Goal: Check status

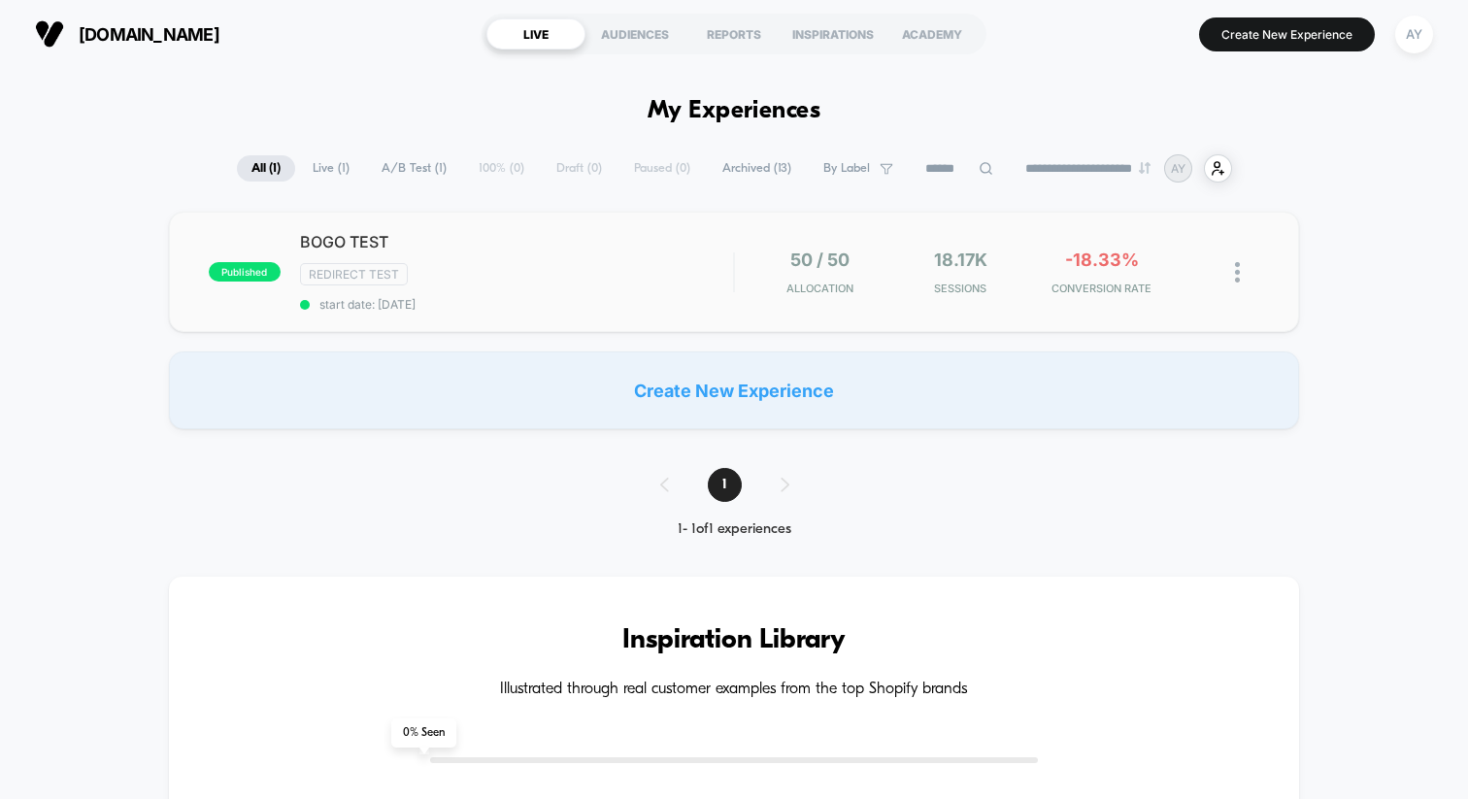
click at [655, 308] on span "start date: [DATE]" at bounding box center [516, 304] width 433 height 15
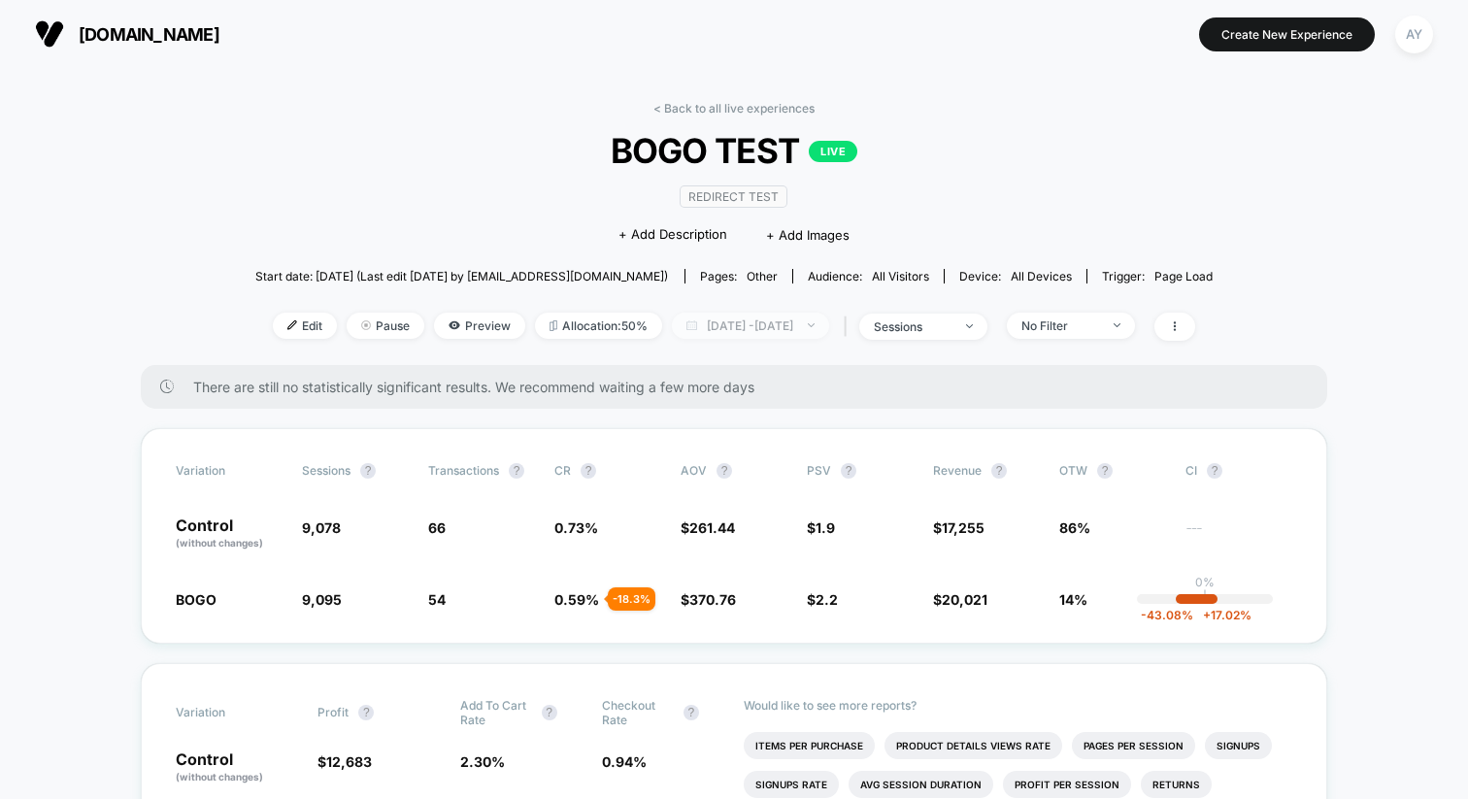
click at [679, 325] on span "[DATE] - [DATE]" at bounding box center [750, 326] width 157 height 26
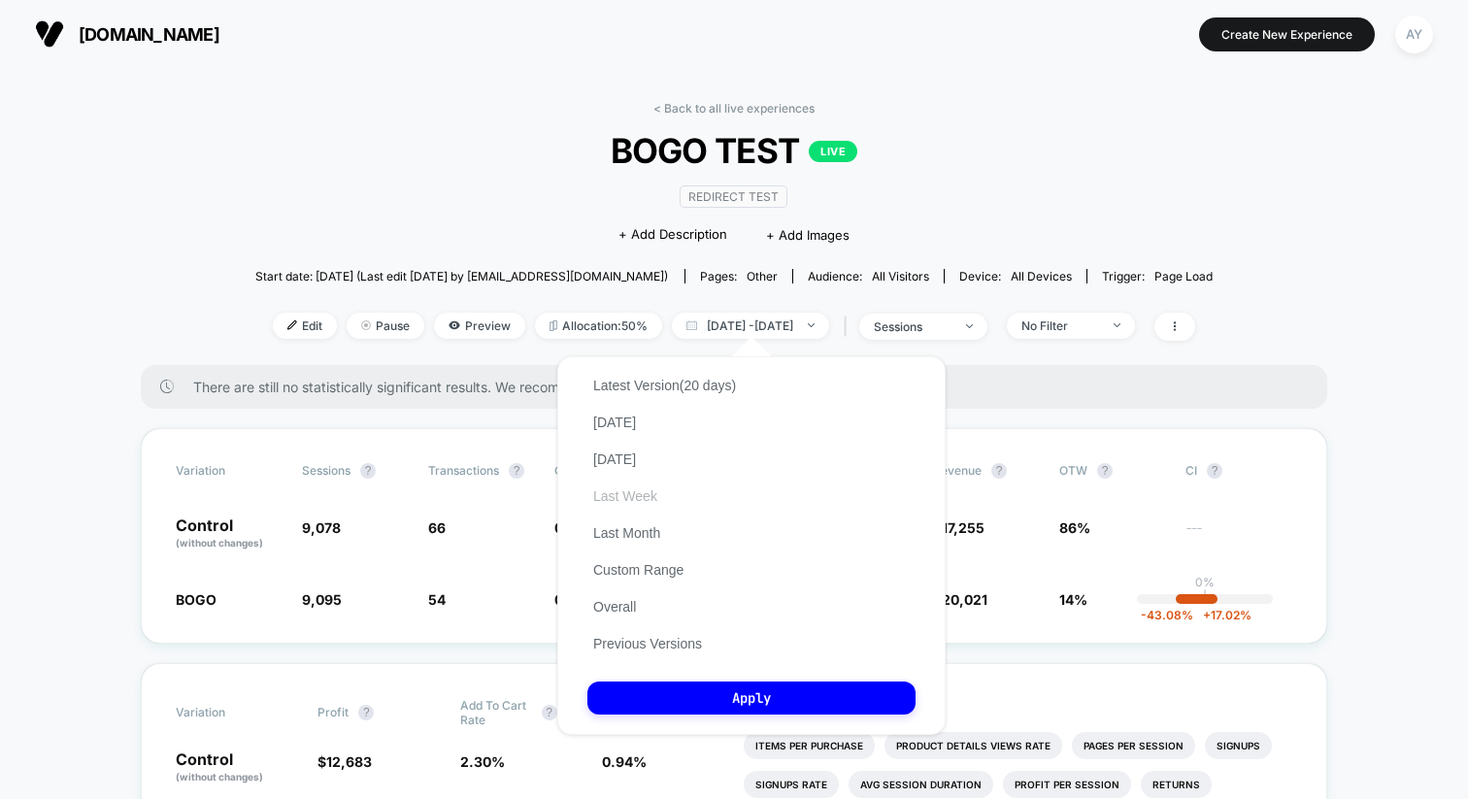
click at [648, 498] on button "Last Week" at bounding box center [626, 496] width 76 height 17
click at [759, 694] on button "Apply" at bounding box center [752, 698] width 328 height 33
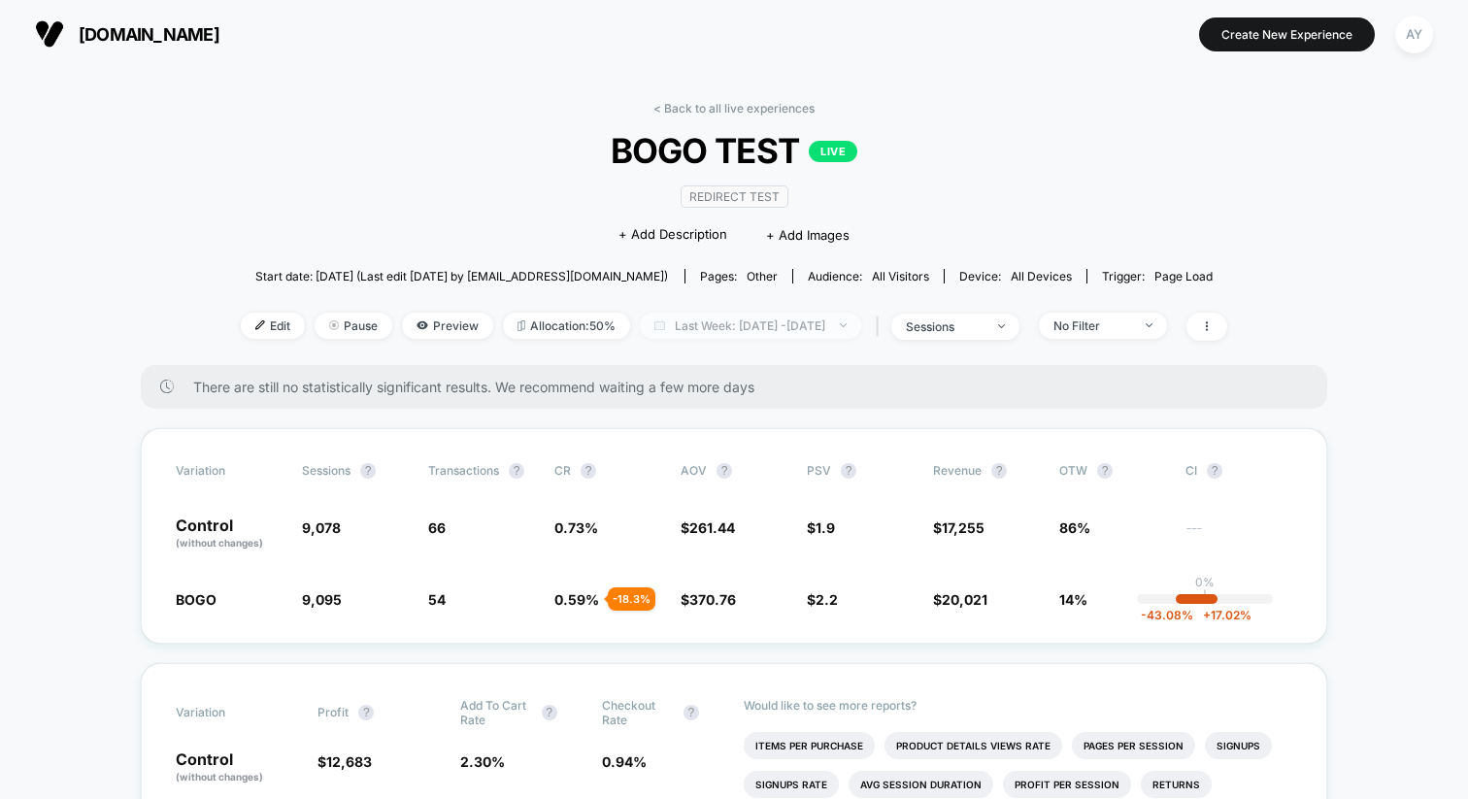
click at [739, 320] on span "Last Week: [DATE] - [DATE]" at bounding box center [750, 326] width 221 height 26
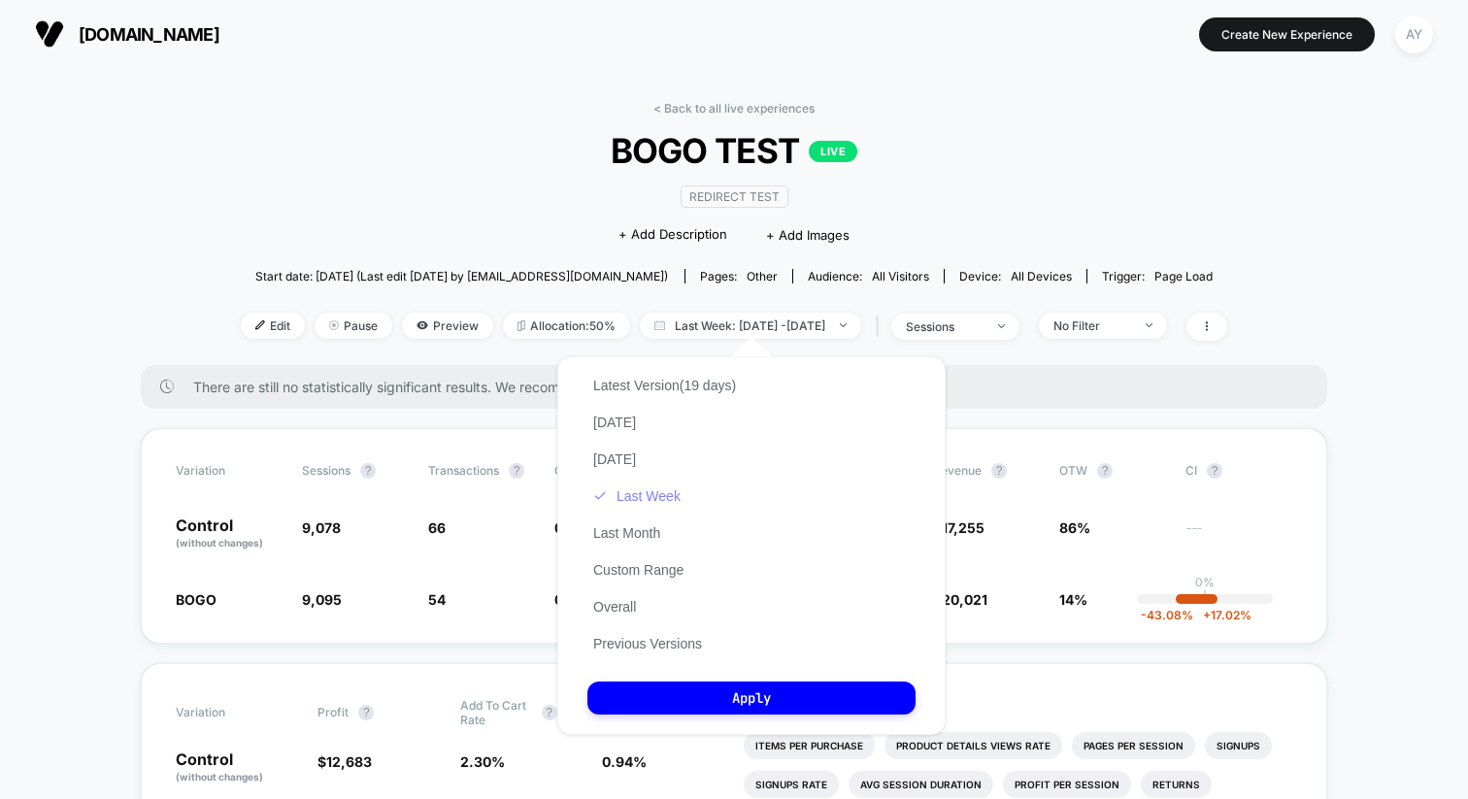
click at [624, 494] on button "Last Week" at bounding box center [637, 496] width 99 height 17
click at [671, 692] on button "Apply" at bounding box center [752, 698] width 328 height 33
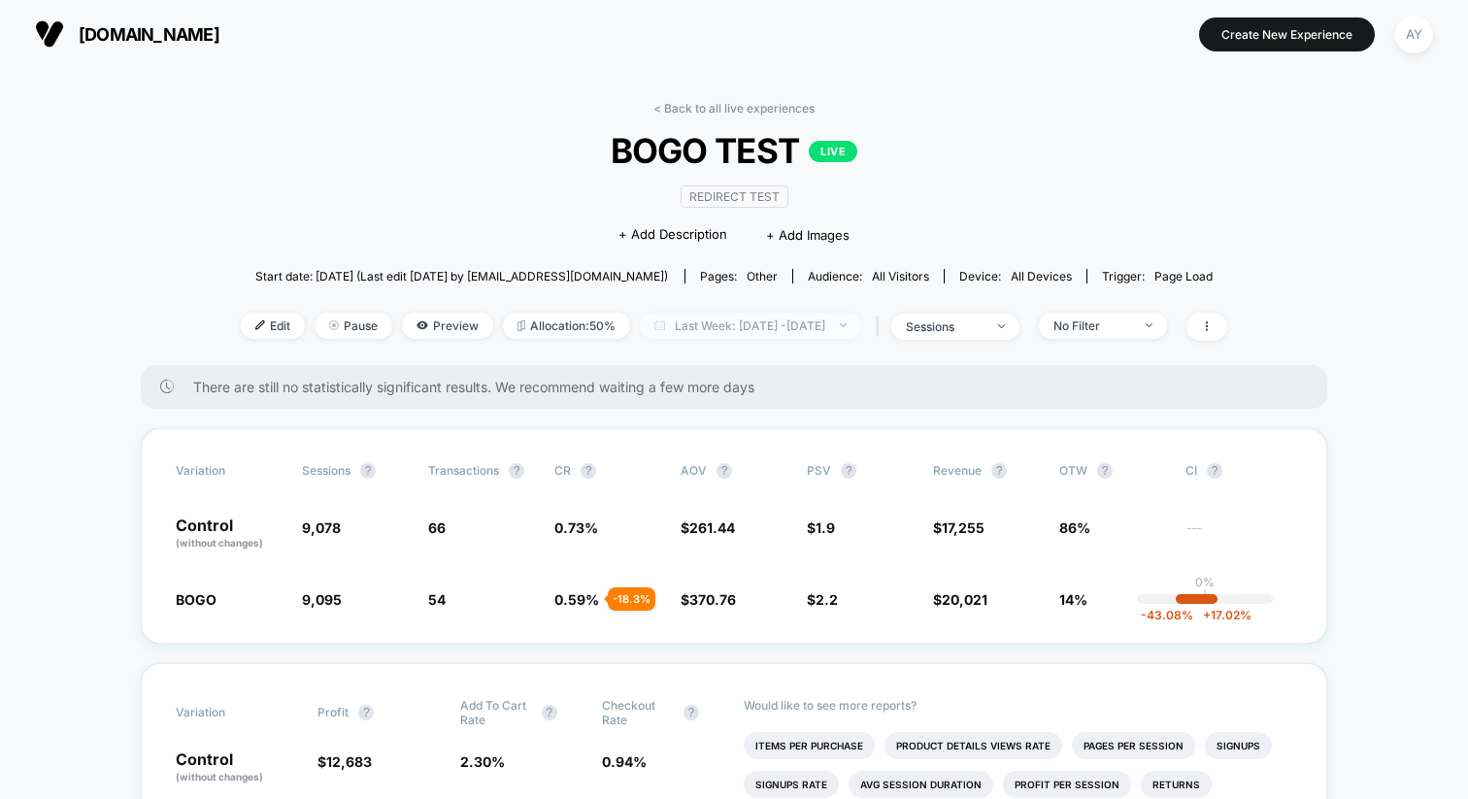
click at [738, 320] on span "Last Week: [DATE] - [DATE]" at bounding box center [750, 326] width 221 height 26
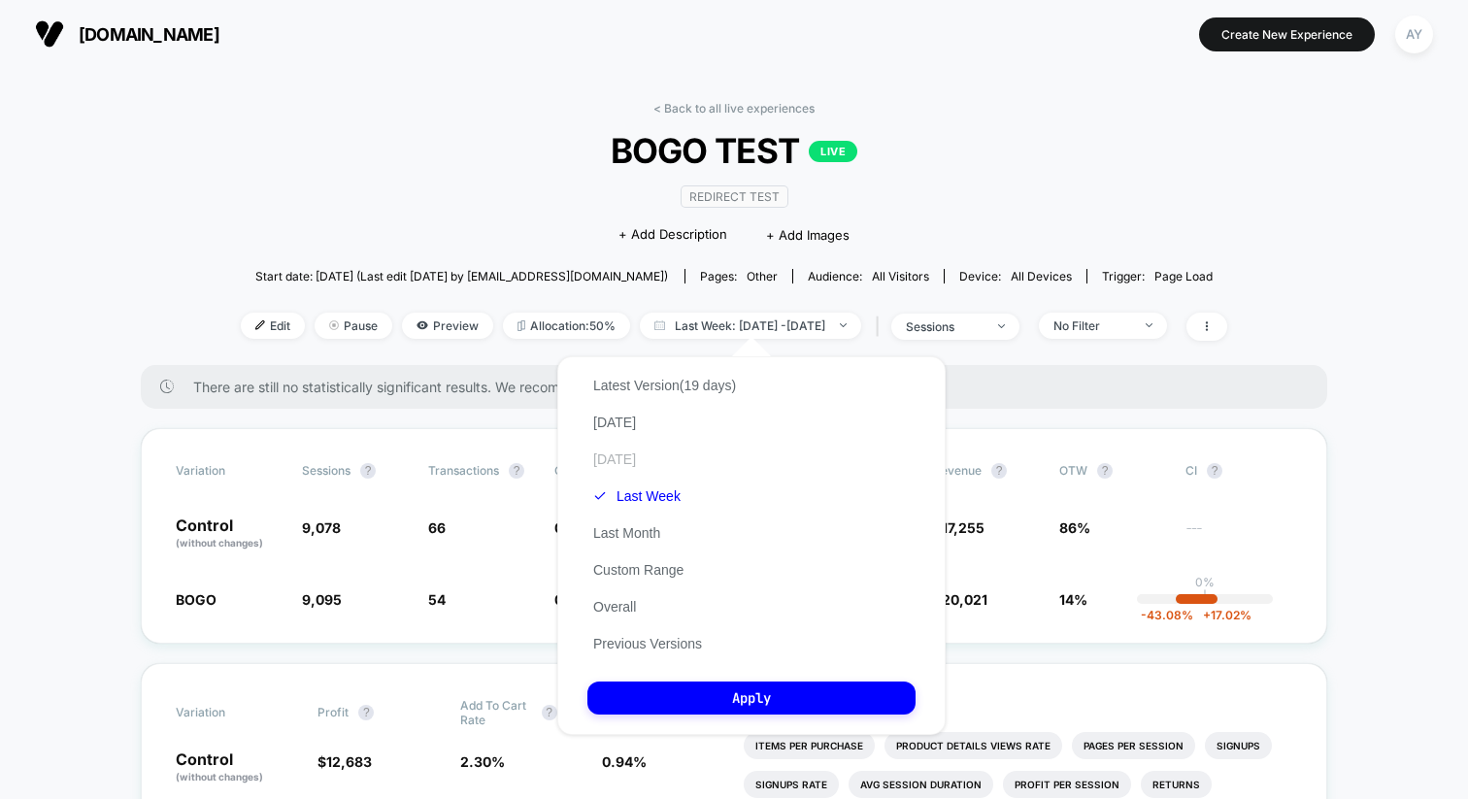
click at [622, 467] on button "[DATE]" at bounding box center [615, 459] width 54 height 17
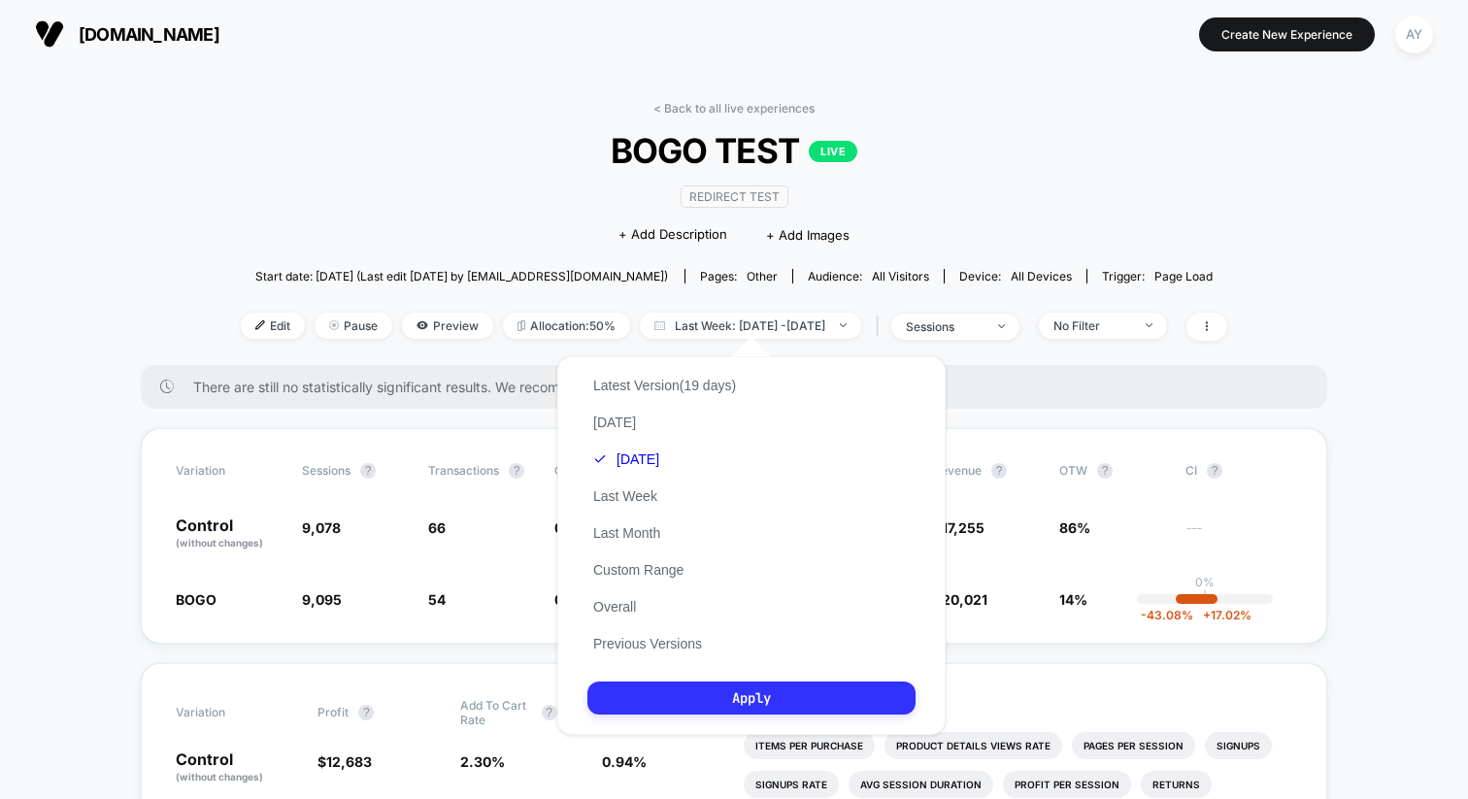
click at [715, 707] on button "Apply" at bounding box center [752, 698] width 328 height 33
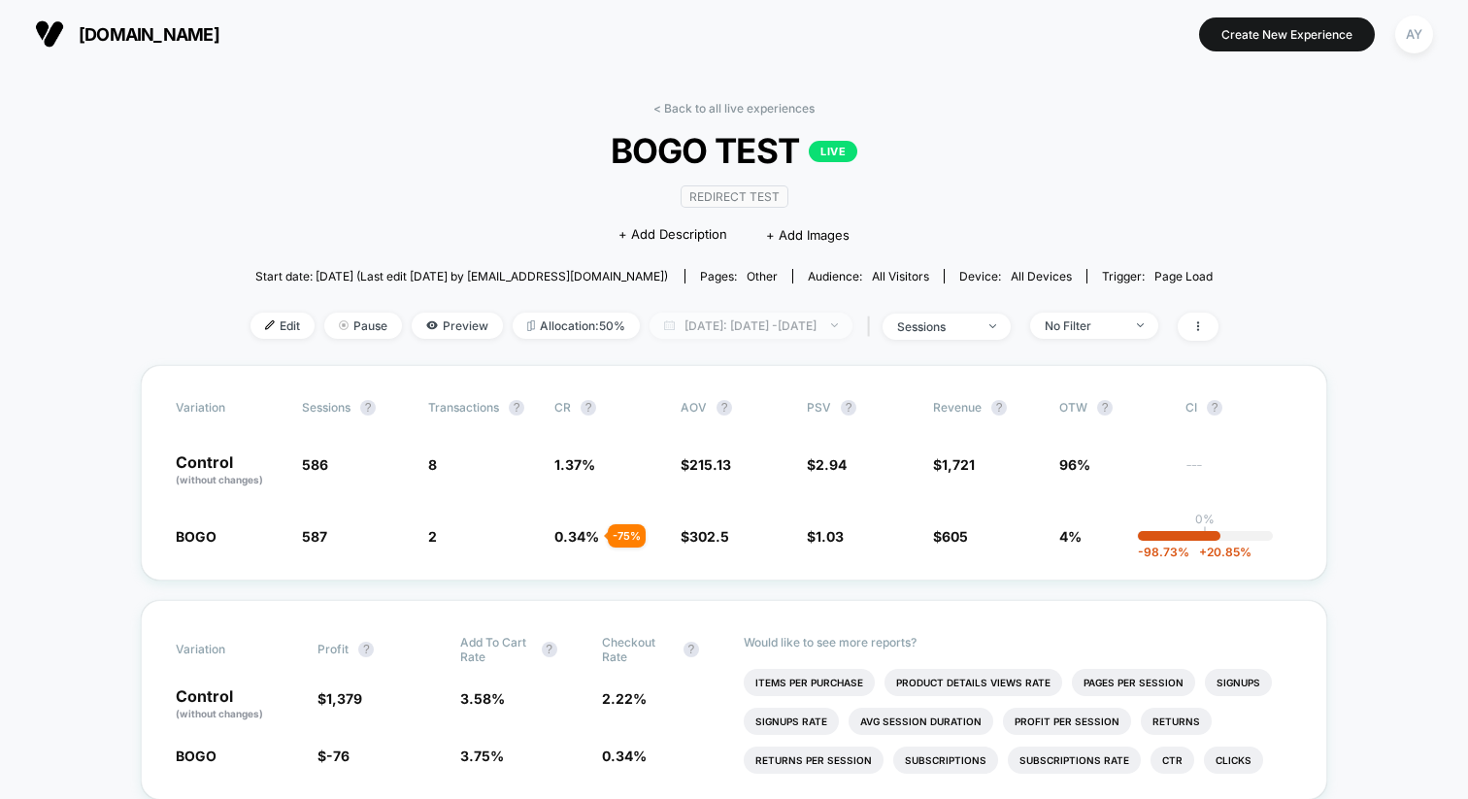
click at [723, 320] on span "[DATE]: [DATE] - [DATE]" at bounding box center [751, 326] width 203 height 26
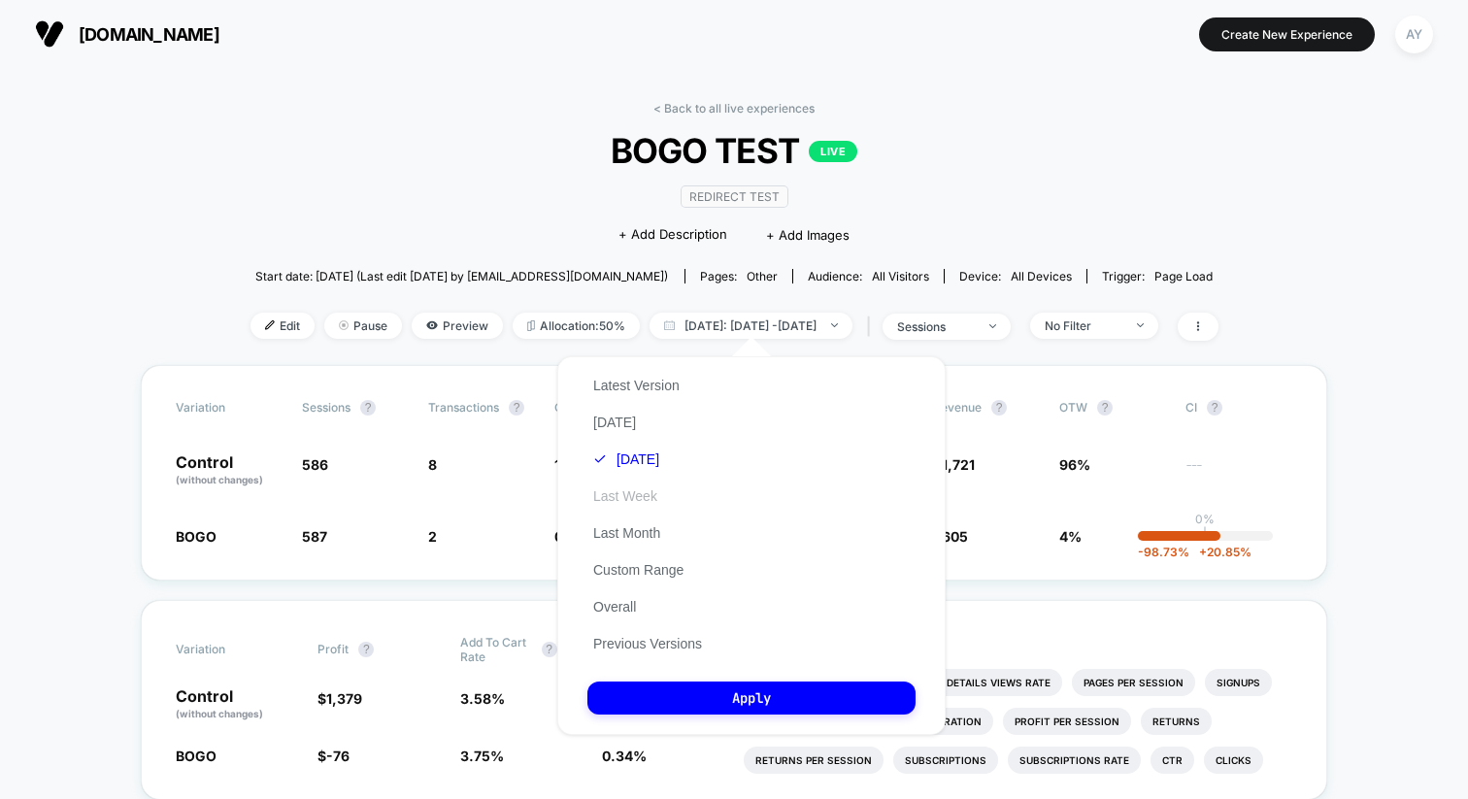
click at [626, 498] on button "Last Week" at bounding box center [626, 496] width 76 height 17
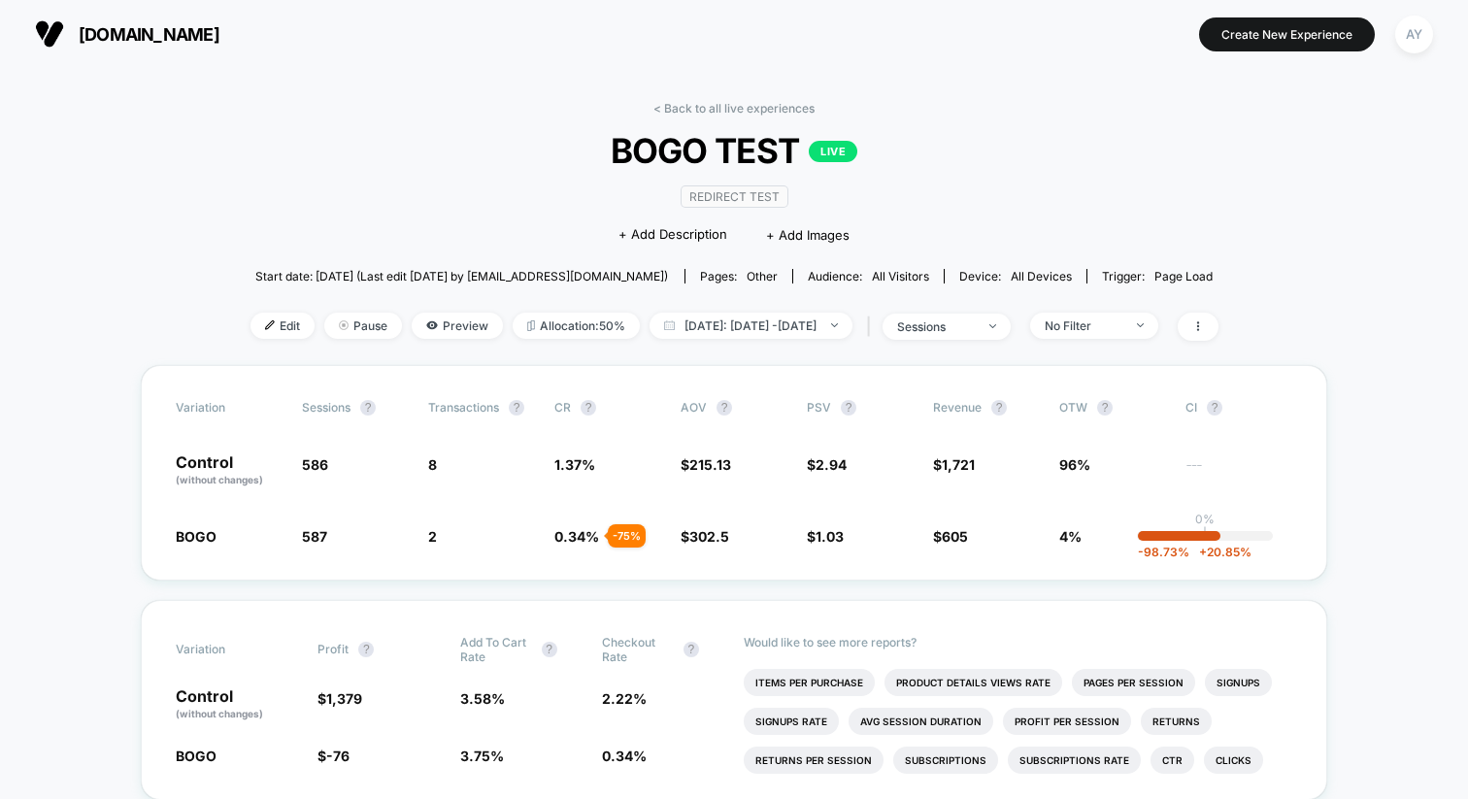
click at [676, 310] on div "< Back to all live experiences BOGO TEST LIVE Redirect Test Click to edit exper…" at bounding box center [735, 233] width 968 height 264
click at [676, 324] on span "[DATE]: [DATE] - [DATE]" at bounding box center [751, 326] width 203 height 26
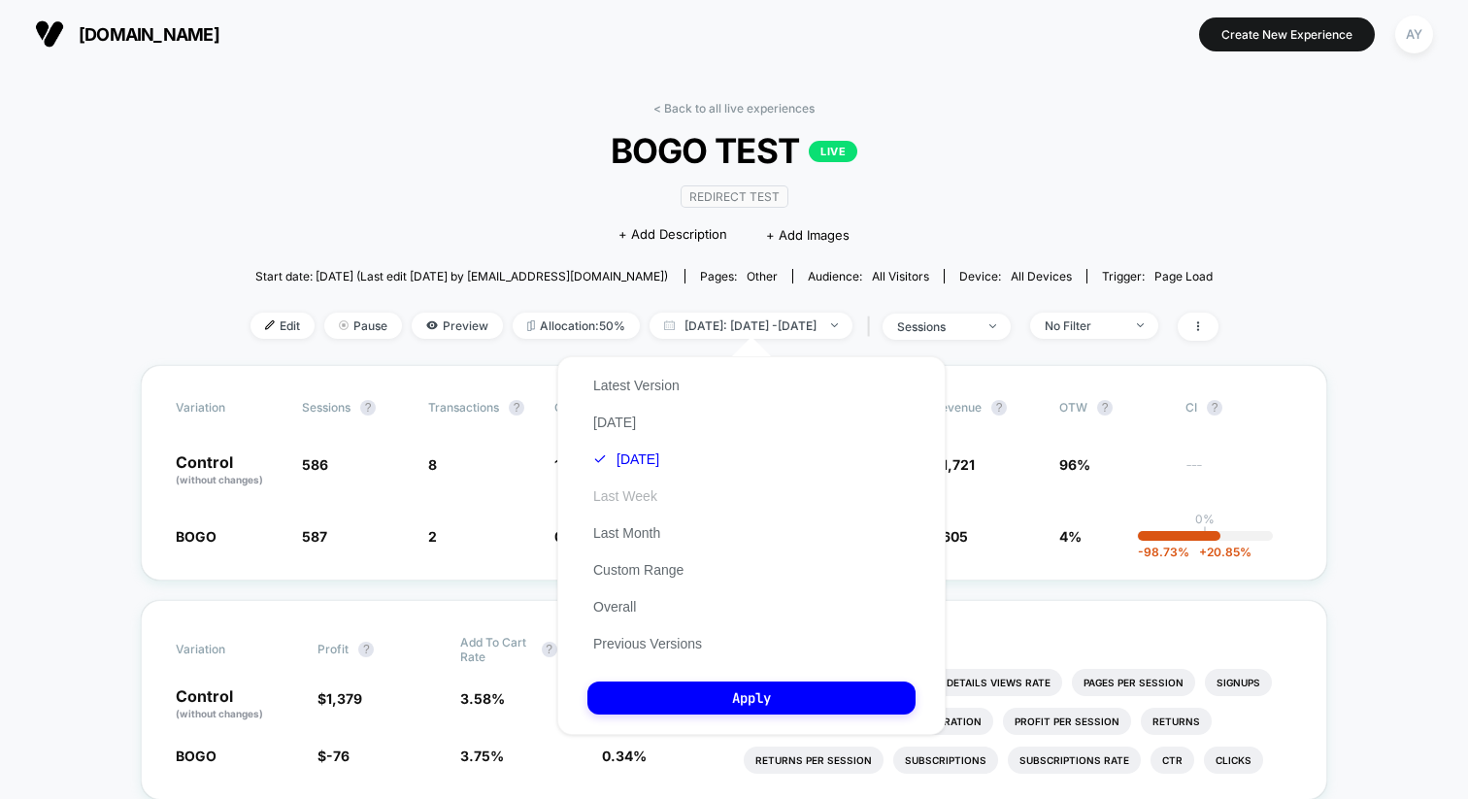
click at [632, 495] on button "Last Week" at bounding box center [626, 496] width 76 height 17
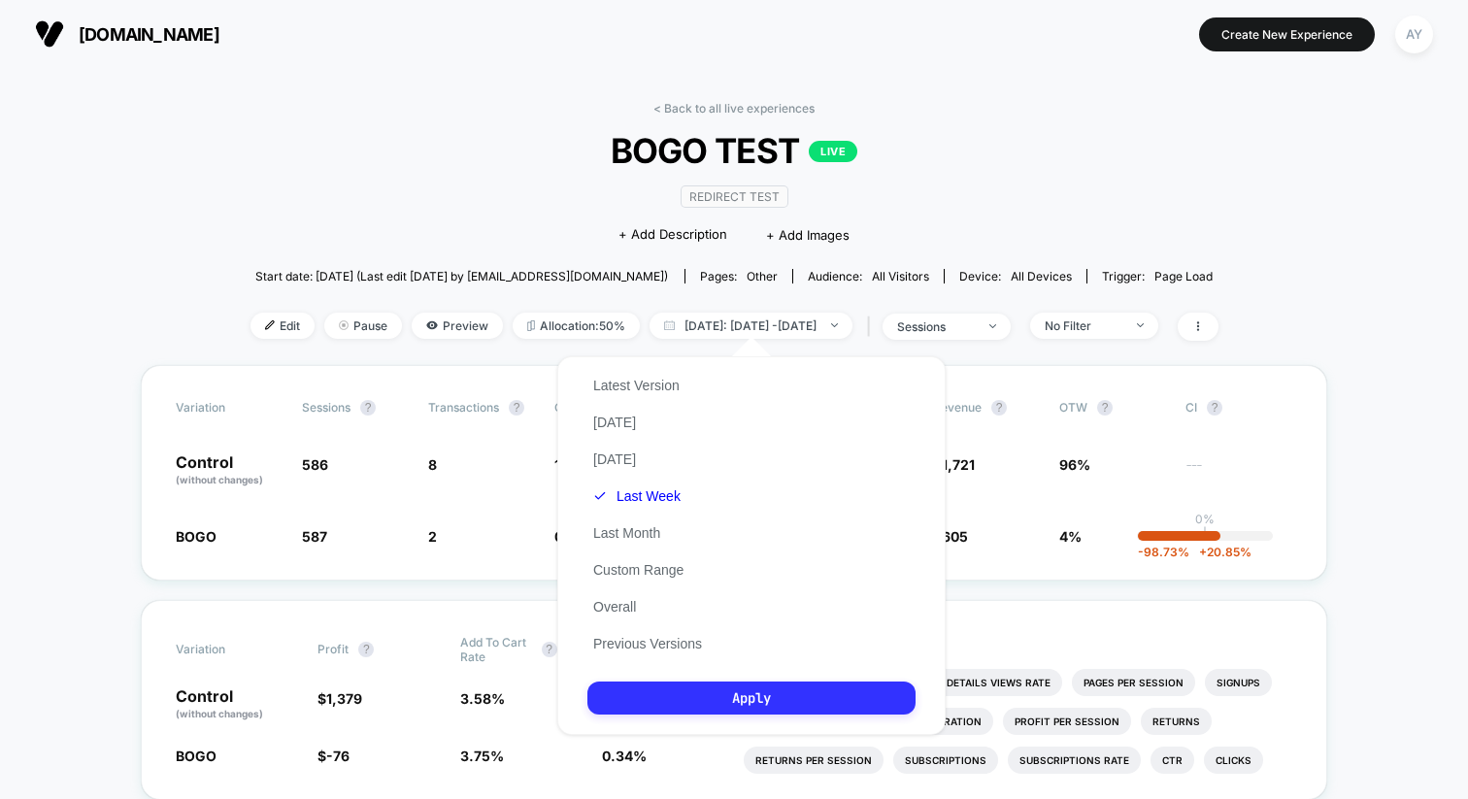
click at [697, 685] on button "Apply" at bounding box center [752, 698] width 328 height 33
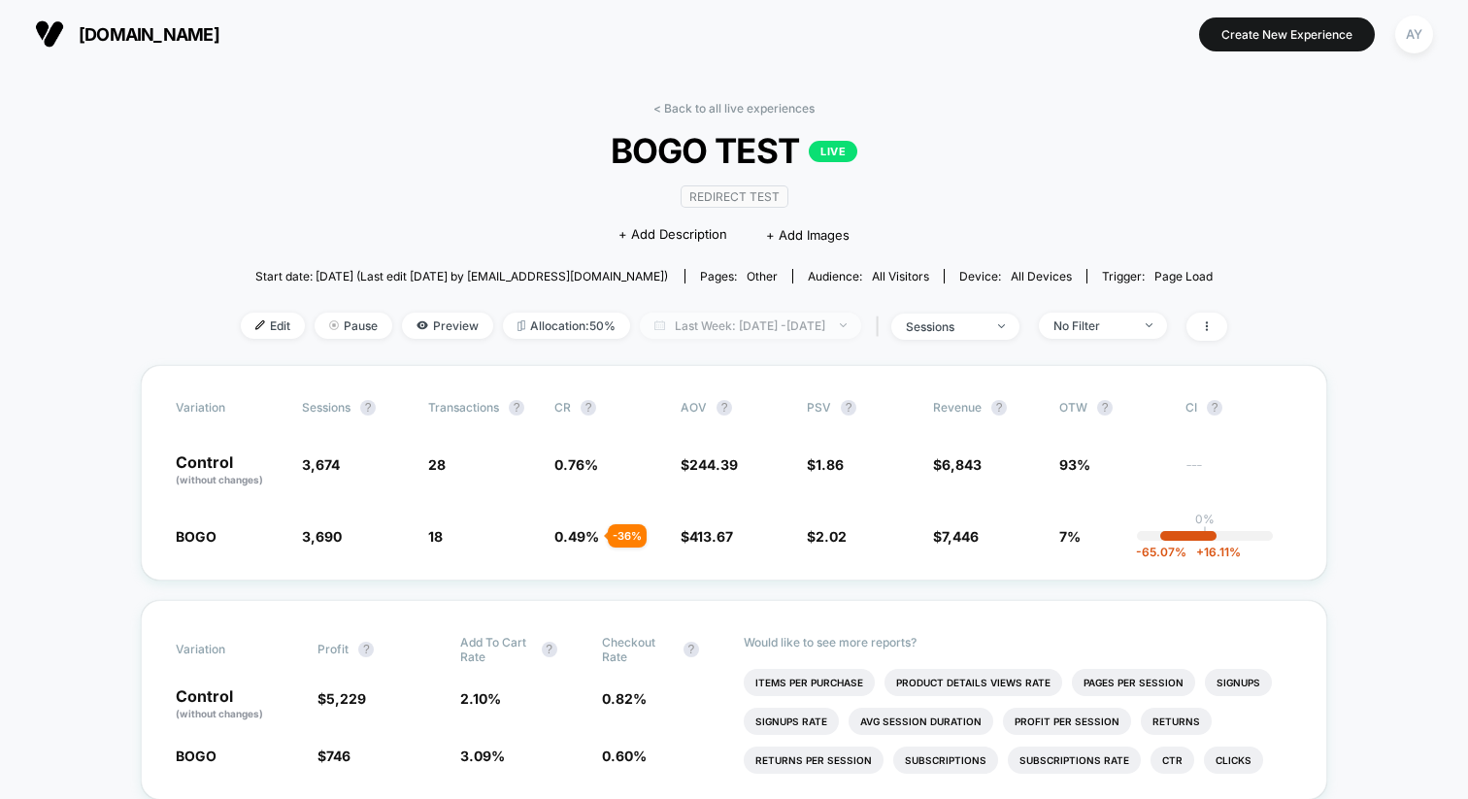
click at [640, 323] on span "Last Week: [DATE] - [DATE]" at bounding box center [750, 326] width 221 height 26
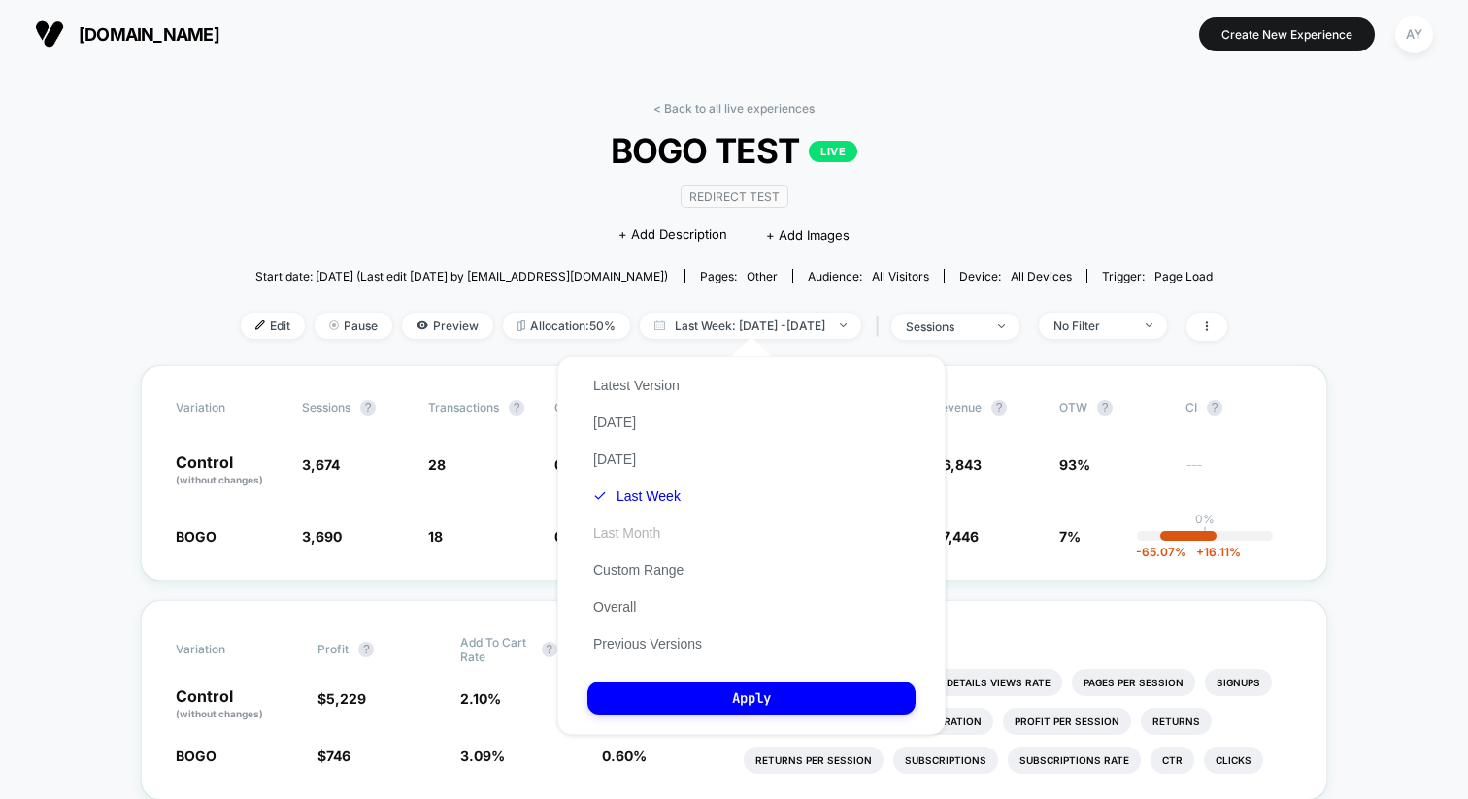
click at [639, 534] on button "Last Month" at bounding box center [627, 532] width 79 height 17
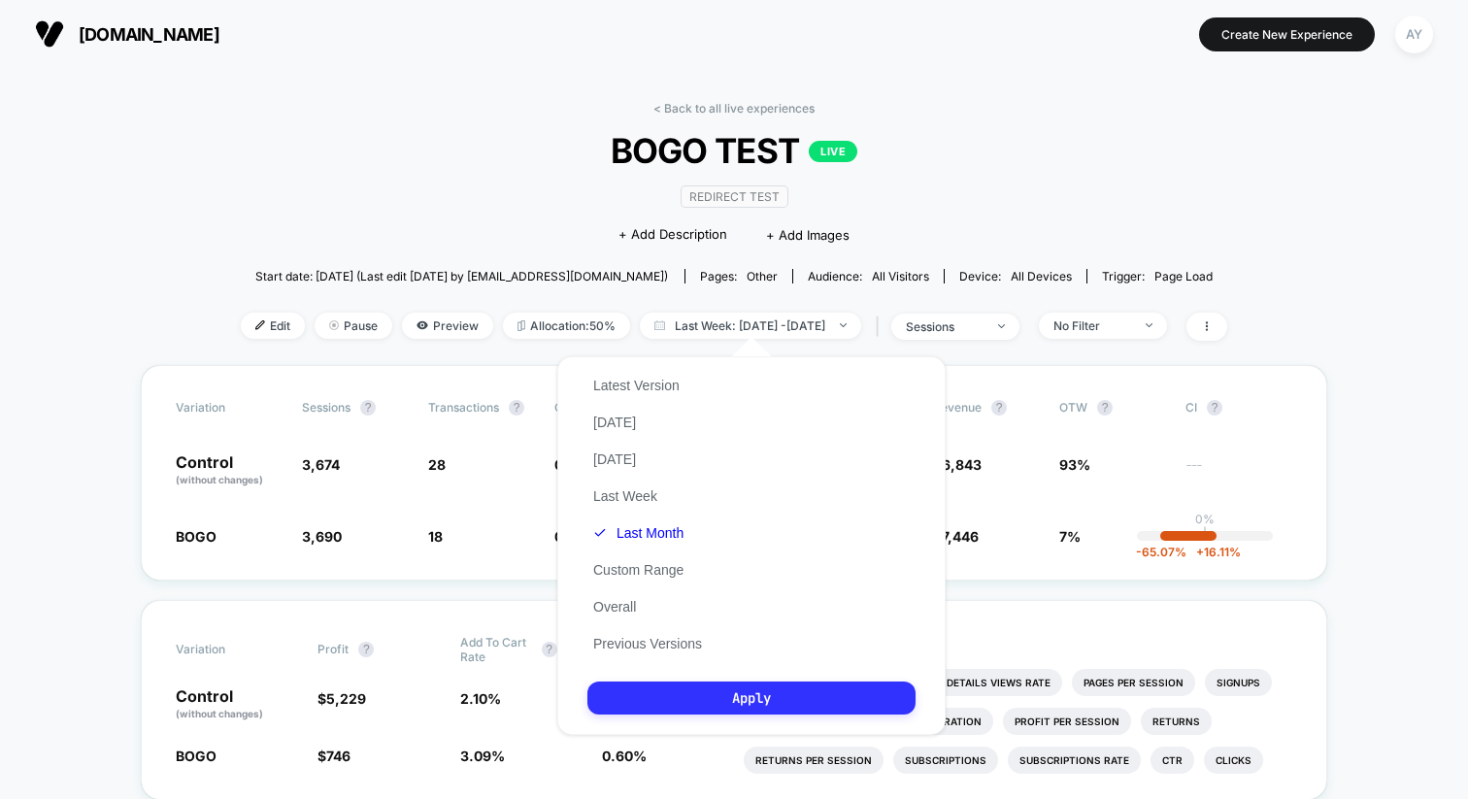
click at [696, 700] on button "Apply" at bounding box center [752, 698] width 328 height 33
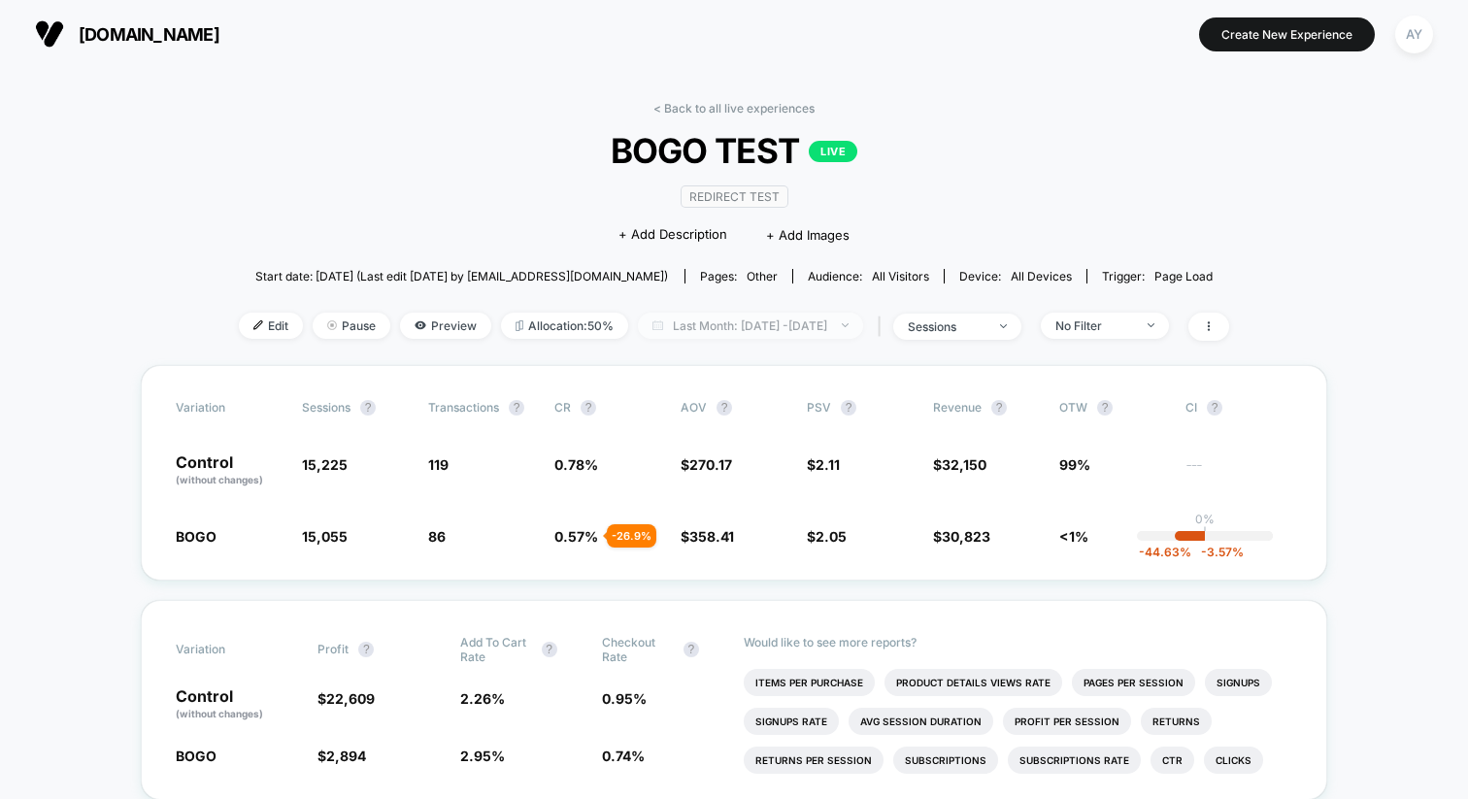
click at [682, 325] on span "Last Month: [DATE] - [DATE]" at bounding box center [750, 326] width 225 height 26
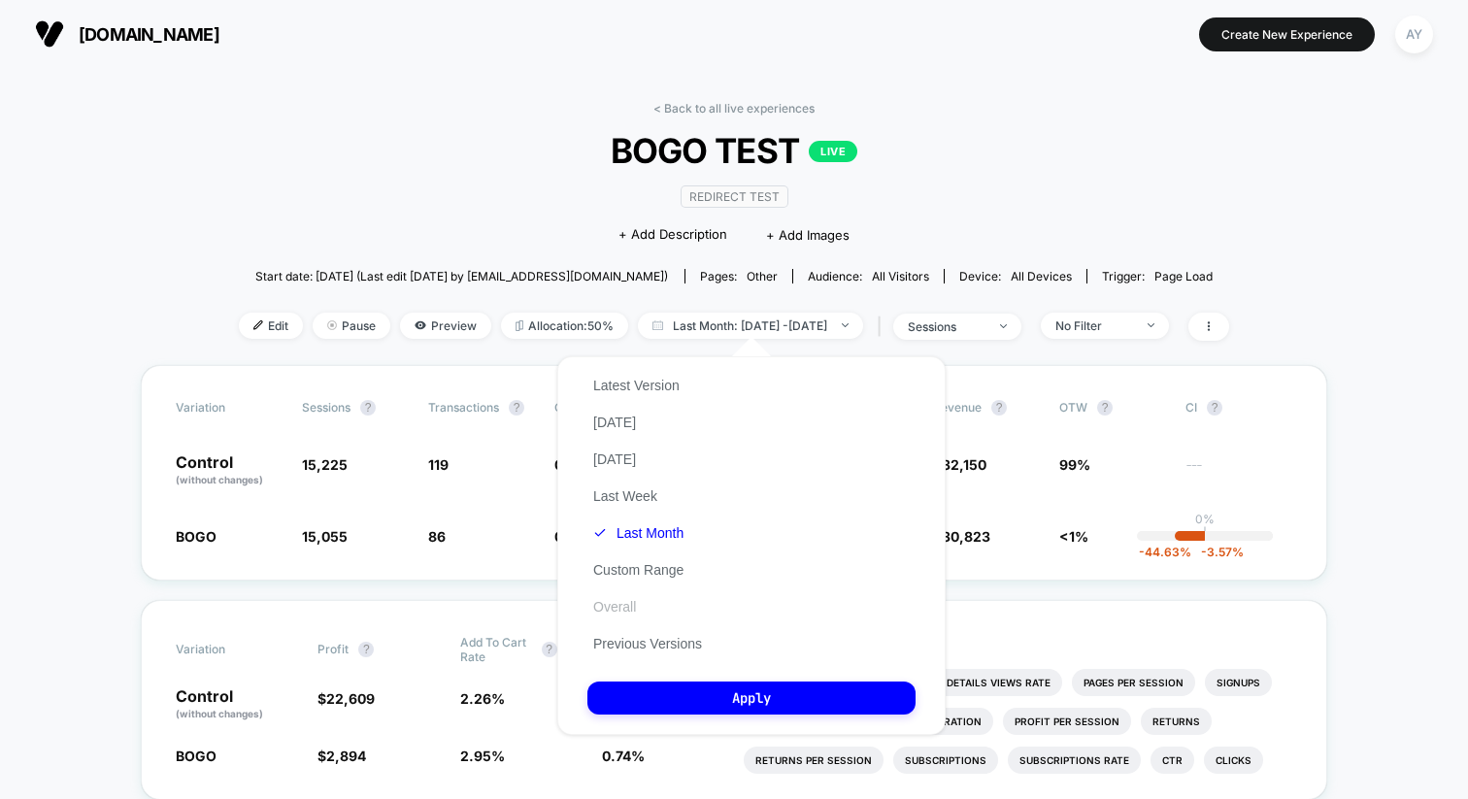
click at [632, 600] on button "Overall" at bounding box center [615, 606] width 54 height 17
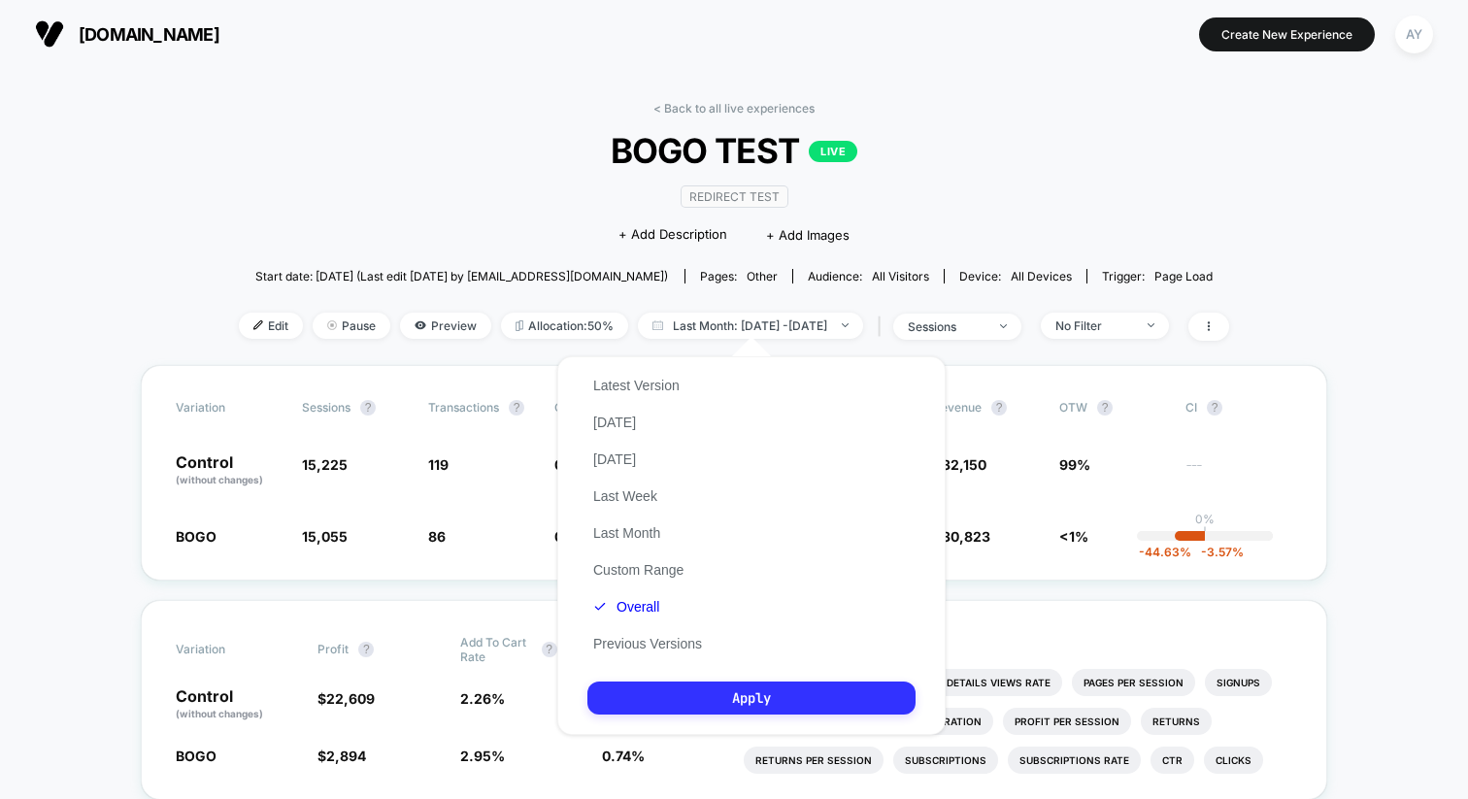
click at [669, 698] on button "Apply" at bounding box center [752, 698] width 328 height 33
